Goal: Information Seeking & Learning: Find specific page/section

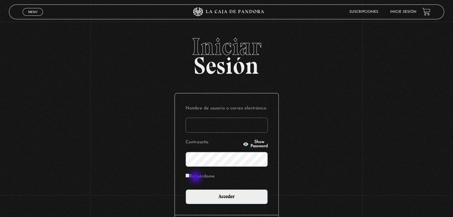
type input "hilaryvf@gmail.com"
click at [196, 178] on label "Recuérdame" at bounding box center [200, 176] width 29 height 9
click at [189, 178] on input "Recuérdame" at bounding box center [188, 176] width 4 height 4
checkbox input "true"
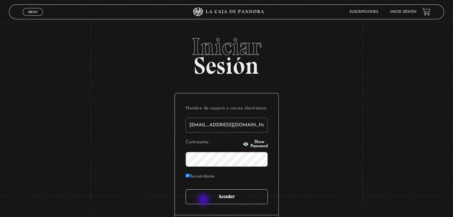
click at [204, 201] on input "Acceder" at bounding box center [227, 197] width 82 height 15
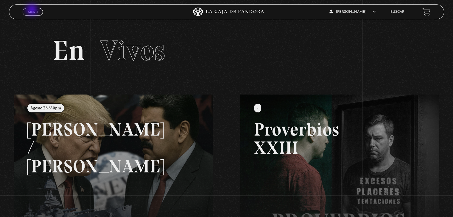
click at [32, 10] on span "Menu" at bounding box center [33, 12] width 10 height 4
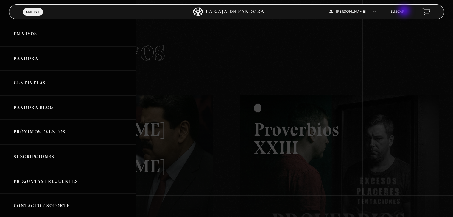
click at [404, 11] on link "Buscar" at bounding box center [397, 12] width 14 height 4
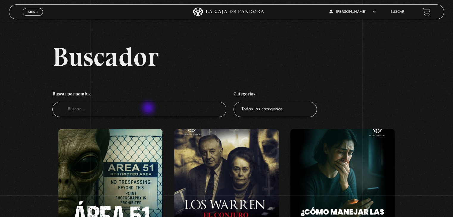
click at [149, 109] on input "Buscador" at bounding box center [139, 110] width 174 height 16
type input "muro"
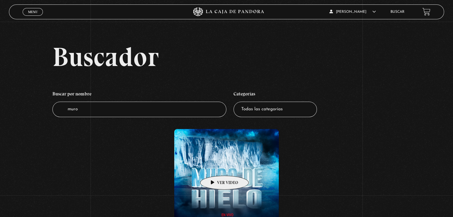
click at [215, 167] on figure at bounding box center [226, 182] width 104 height 107
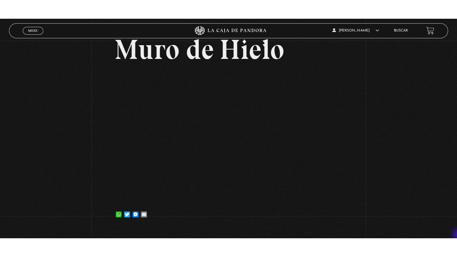
scroll to position [48, 0]
